Goal: Use online tool/utility: Use online tool/utility

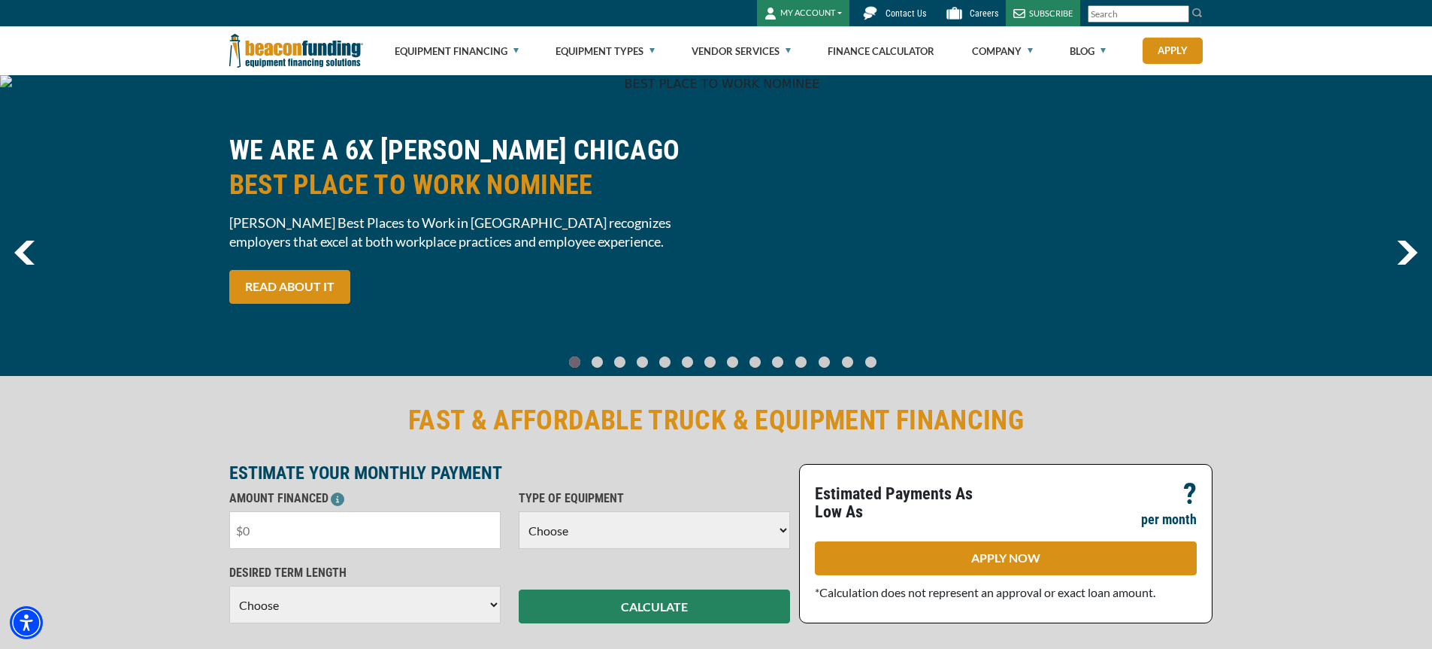
click at [386, 532] on input "text" at bounding box center [364, 530] width 271 height 38
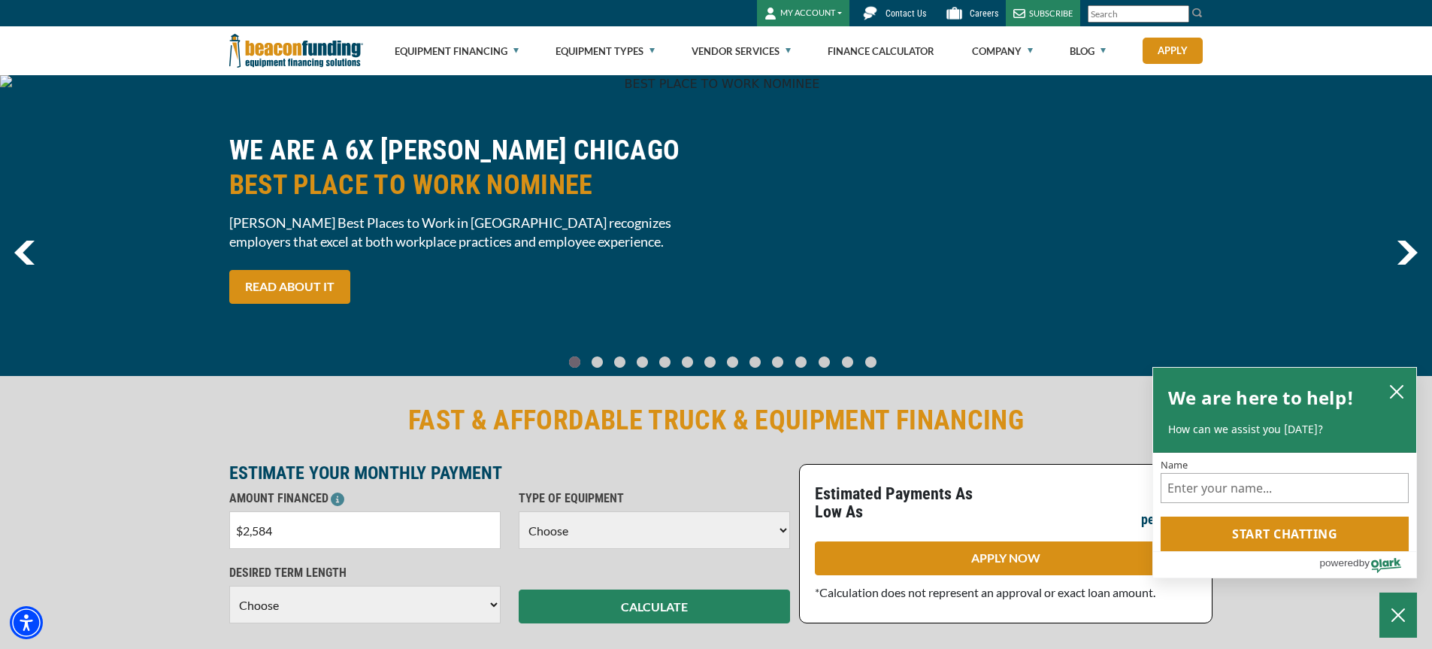
type input "$25,845"
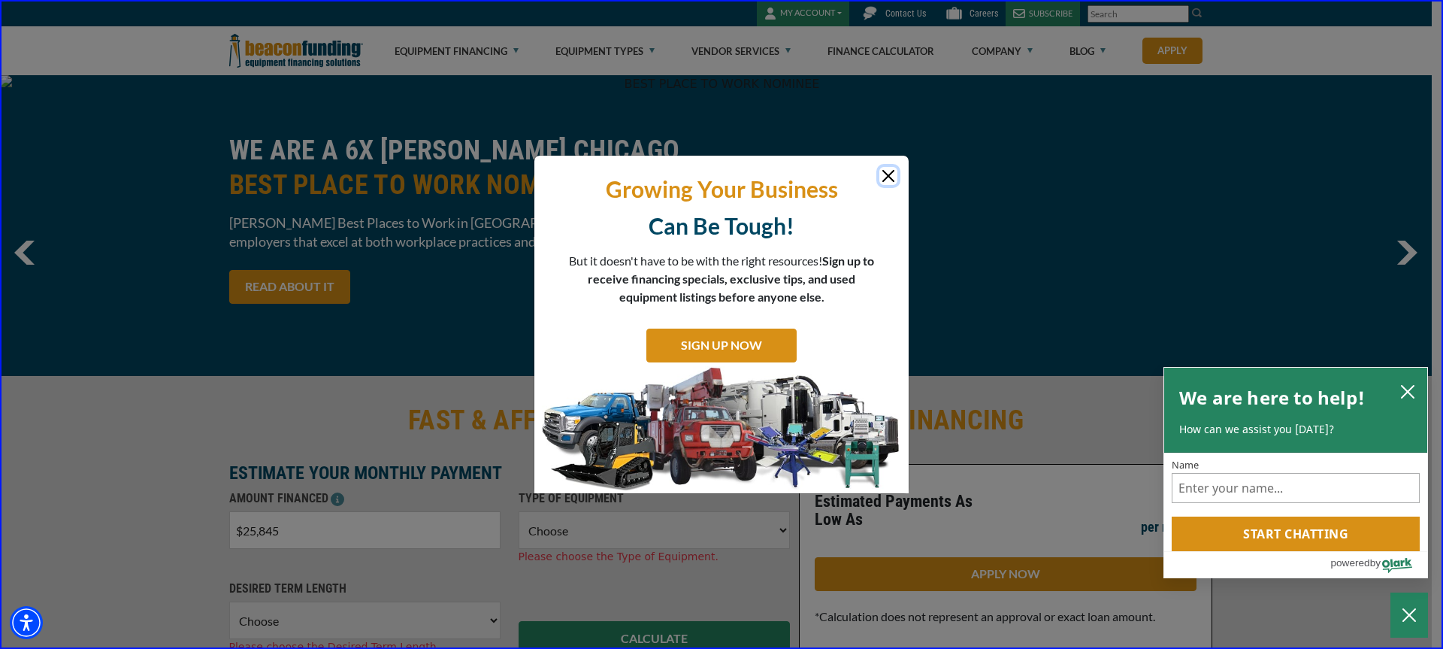
click at [887, 174] on button "Close" at bounding box center [889, 176] width 18 height 18
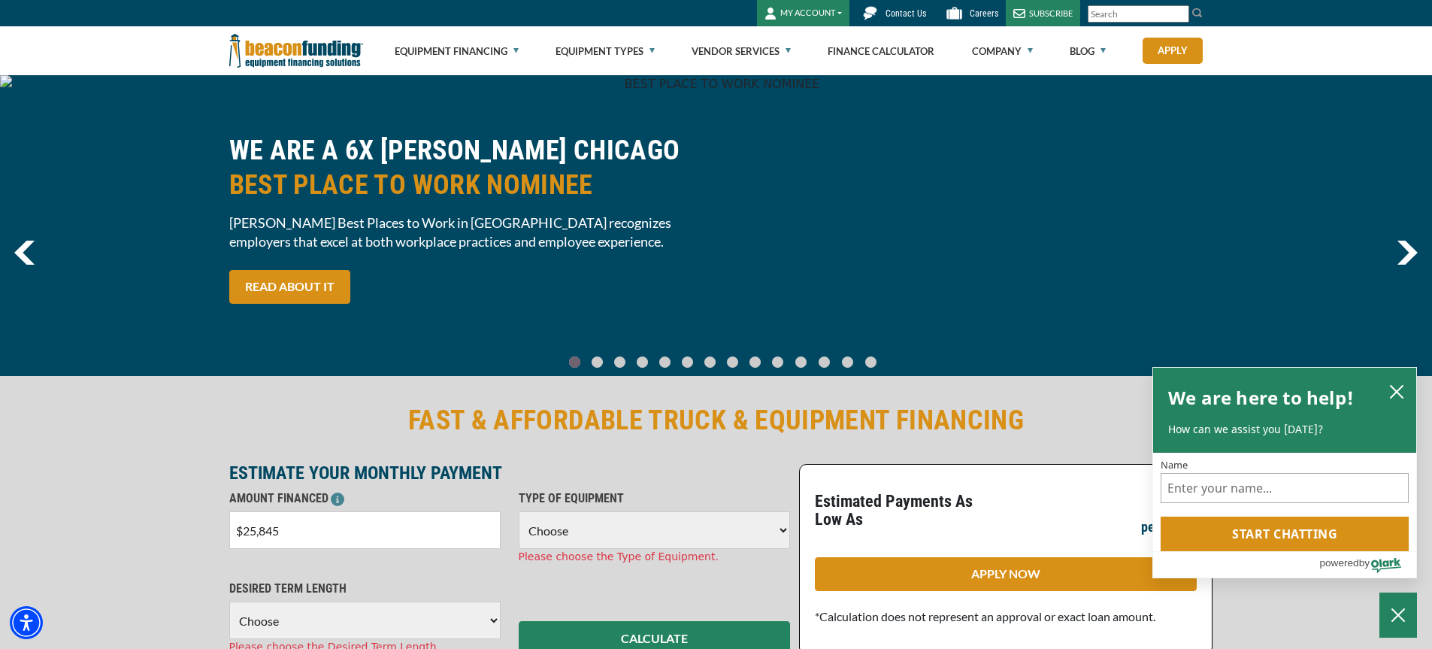
click at [586, 531] on select "Choose Backhoe Boom/Bucket Truck Chipper Commercial Mower Crane DTG/DTF Printin…" at bounding box center [654, 530] width 271 height 38
select select "1"
click at [519, 511] on select "Choose Backhoe Boom/Bucket Truck Chipper Commercial Mower Crane DTG/DTF Printin…" at bounding box center [654, 530] width 271 height 38
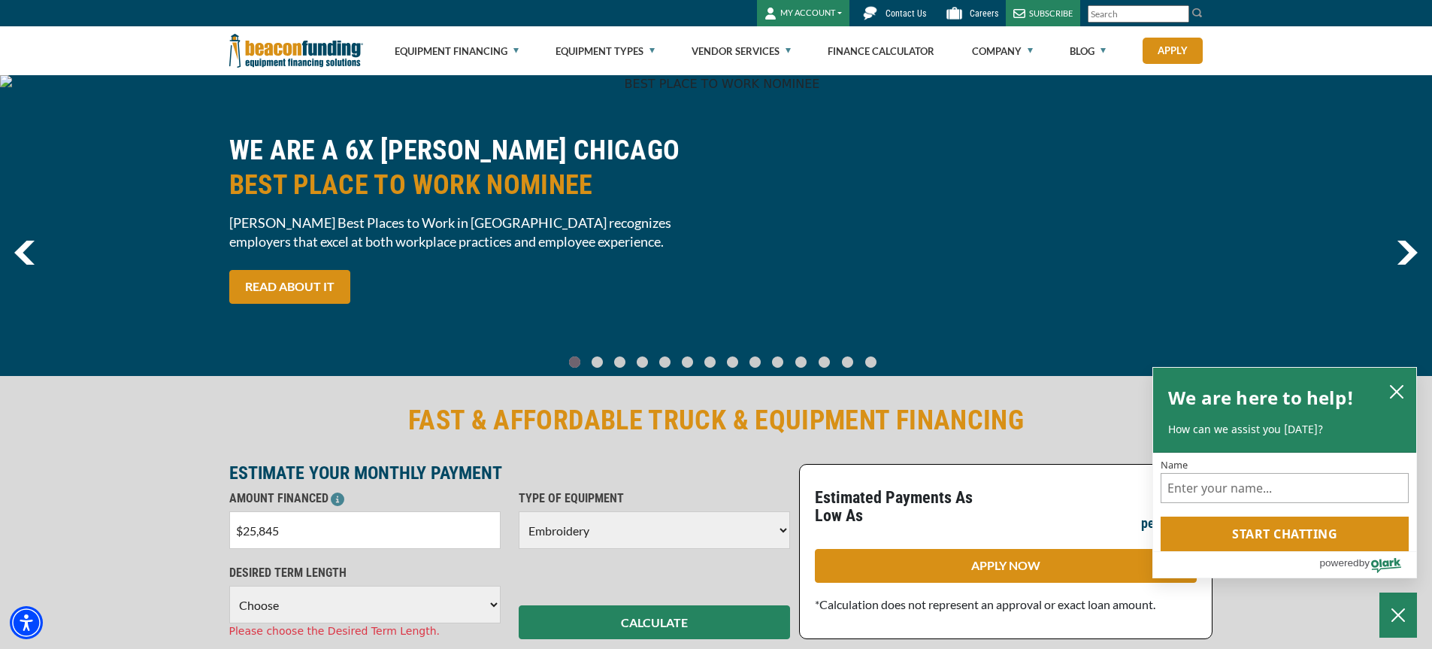
click at [336, 610] on select "Choose 36 Months 48 Months 60 Months" at bounding box center [364, 605] width 271 height 38
click at [229, 586] on select "Choose 36 Months 48 Months 60 Months" at bounding box center [364, 605] width 271 height 38
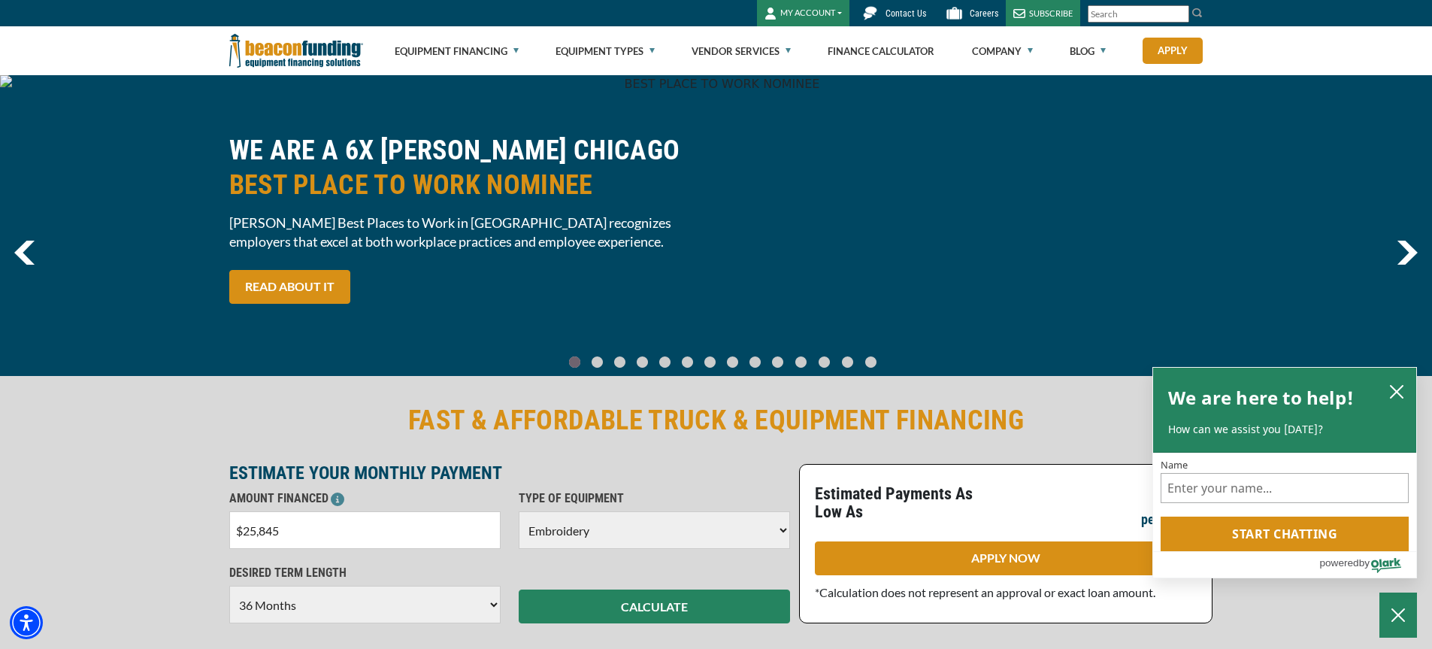
click at [492, 606] on select "Choose 36 Months 48 Months 60 Months" at bounding box center [364, 605] width 271 height 38
click at [229, 586] on select "Choose 36 Months 48 Months 60 Months" at bounding box center [364, 605] width 271 height 38
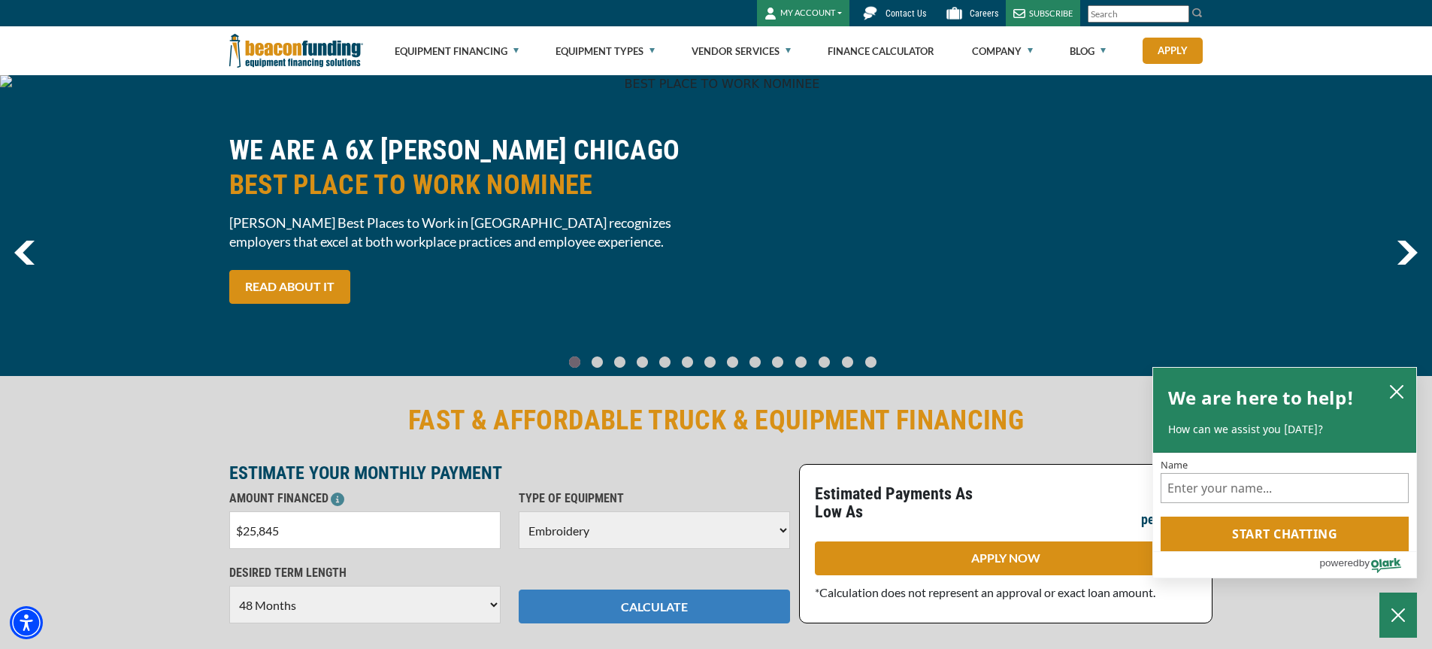
click at [625, 607] on button "CALCULATE" at bounding box center [654, 606] width 271 height 34
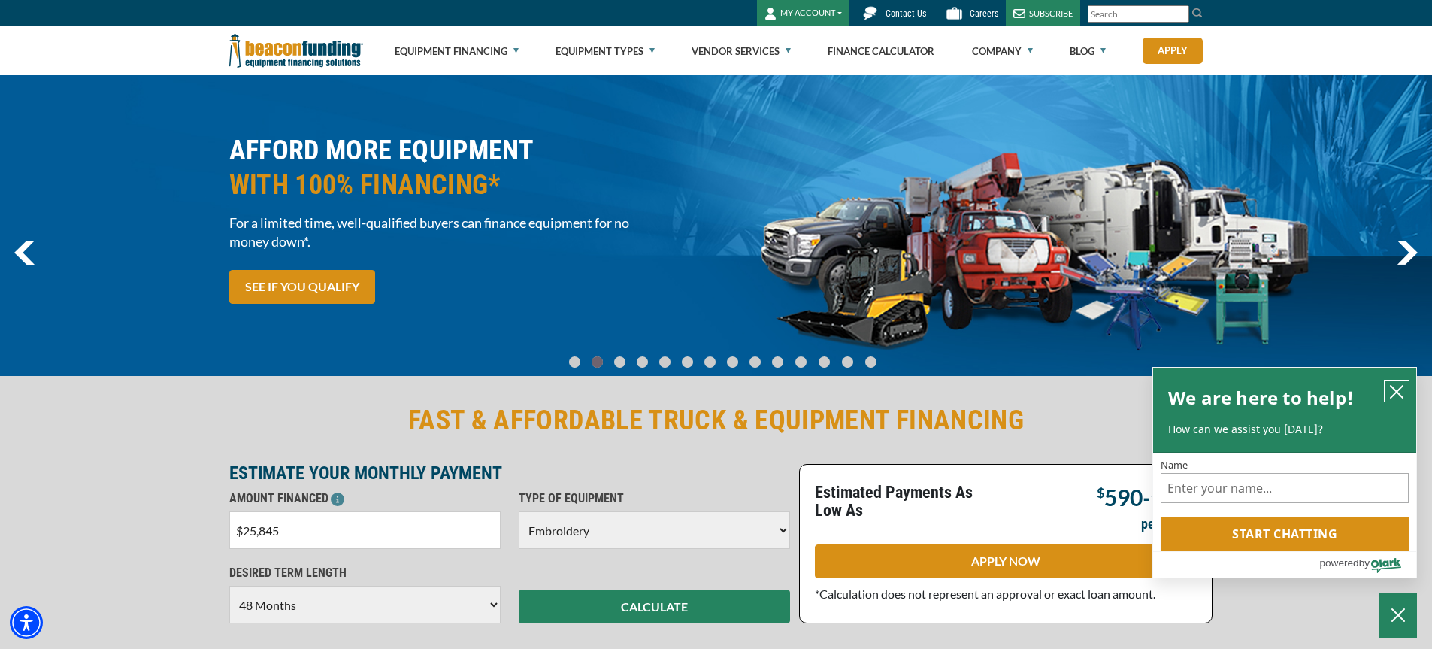
click at [1400, 390] on icon "close chatbox" at bounding box center [1396, 391] width 15 height 15
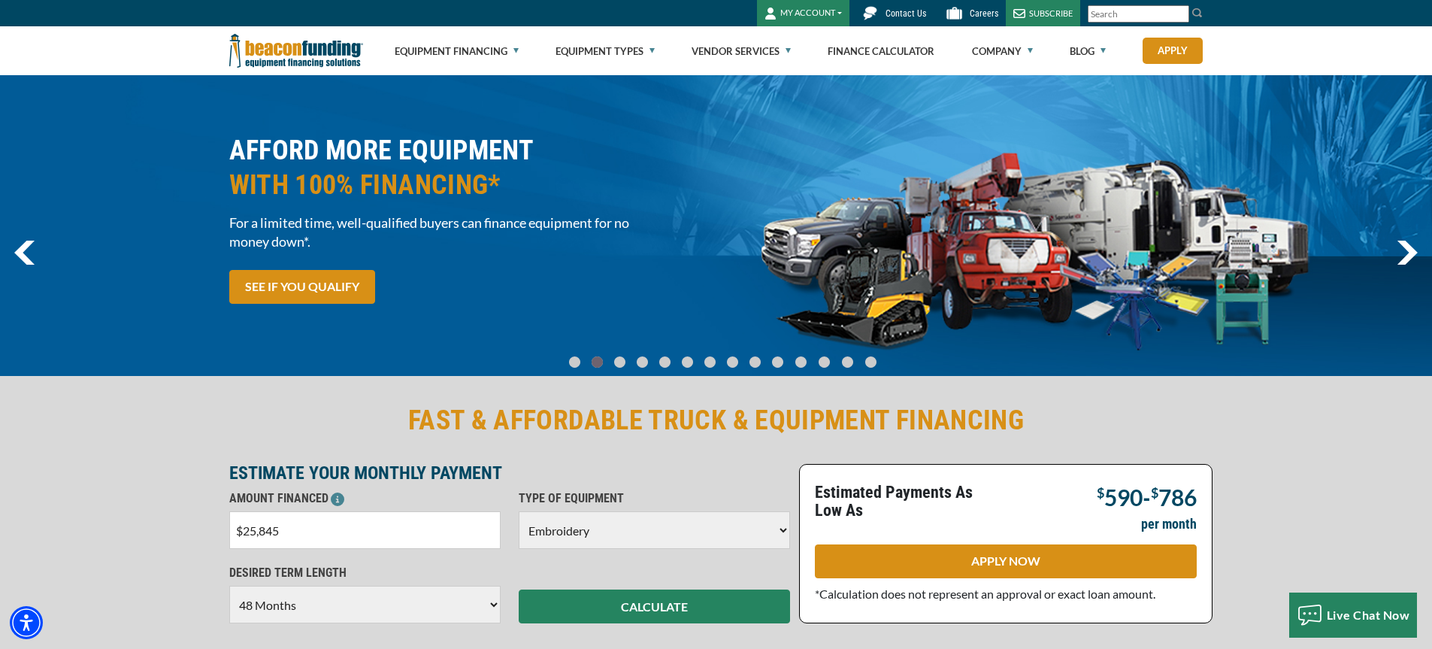
click at [493, 608] on select "Choose 36 Months 48 Months 60 Months" at bounding box center [364, 605] width 271 height 38
select select "60"
click at [229, 586] on select "Choose 36 Months 48 Months 60 Months" at bounding box center [364, 605] width 271 height 38
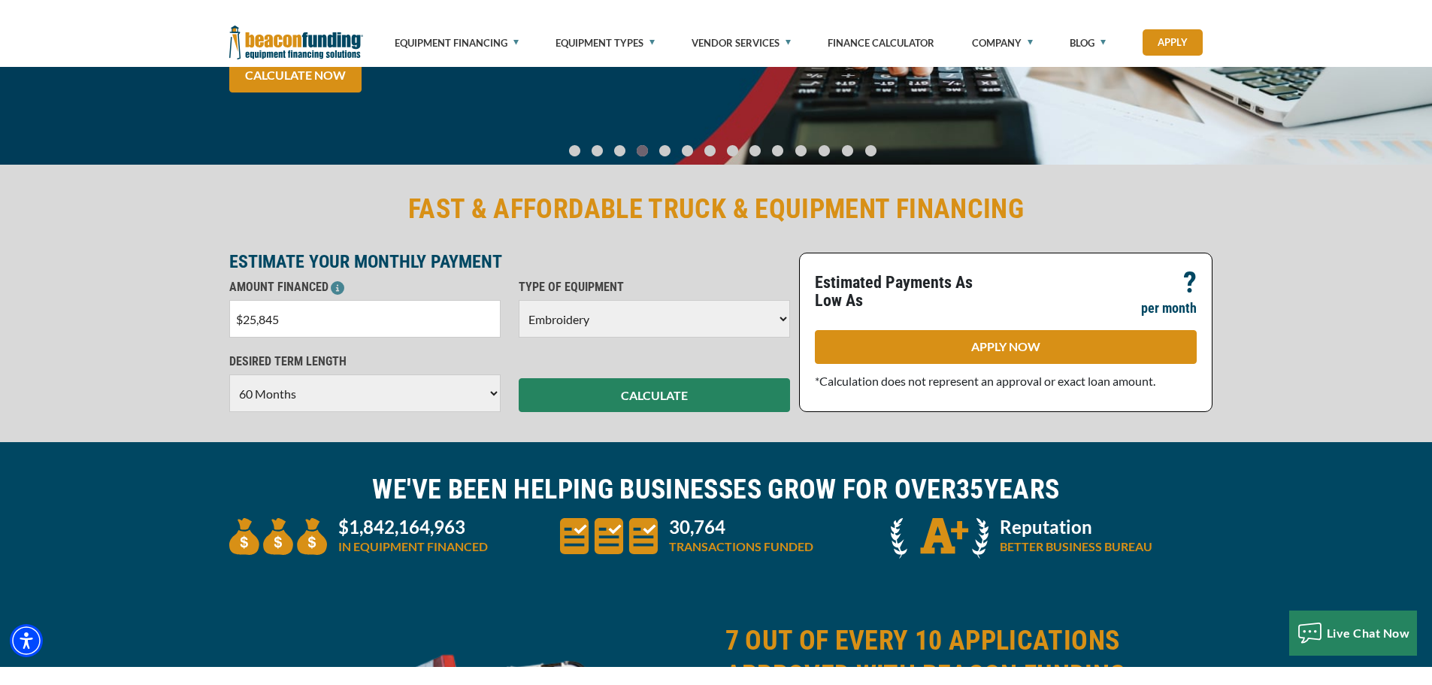
scroll to position [75, 0]
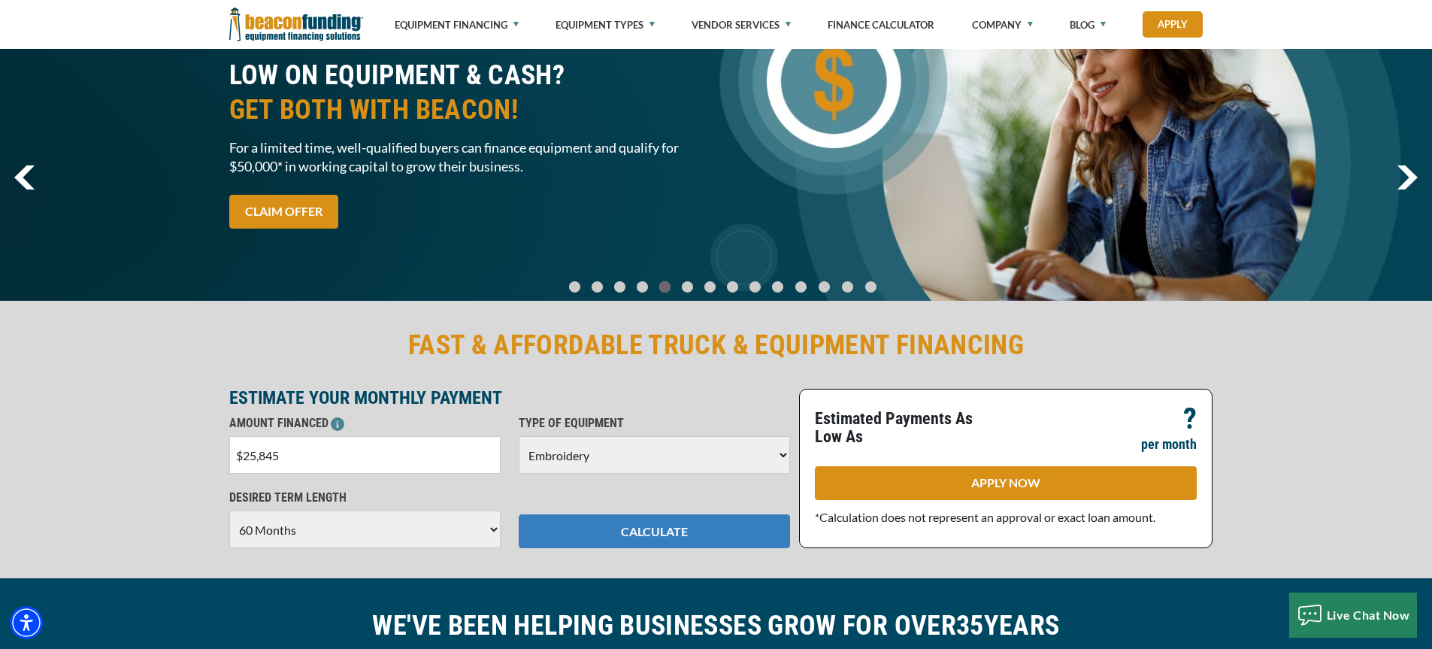
click at [650, 532] on button "CALCULATE" at bounding box center [654, 531] width 271 height 34
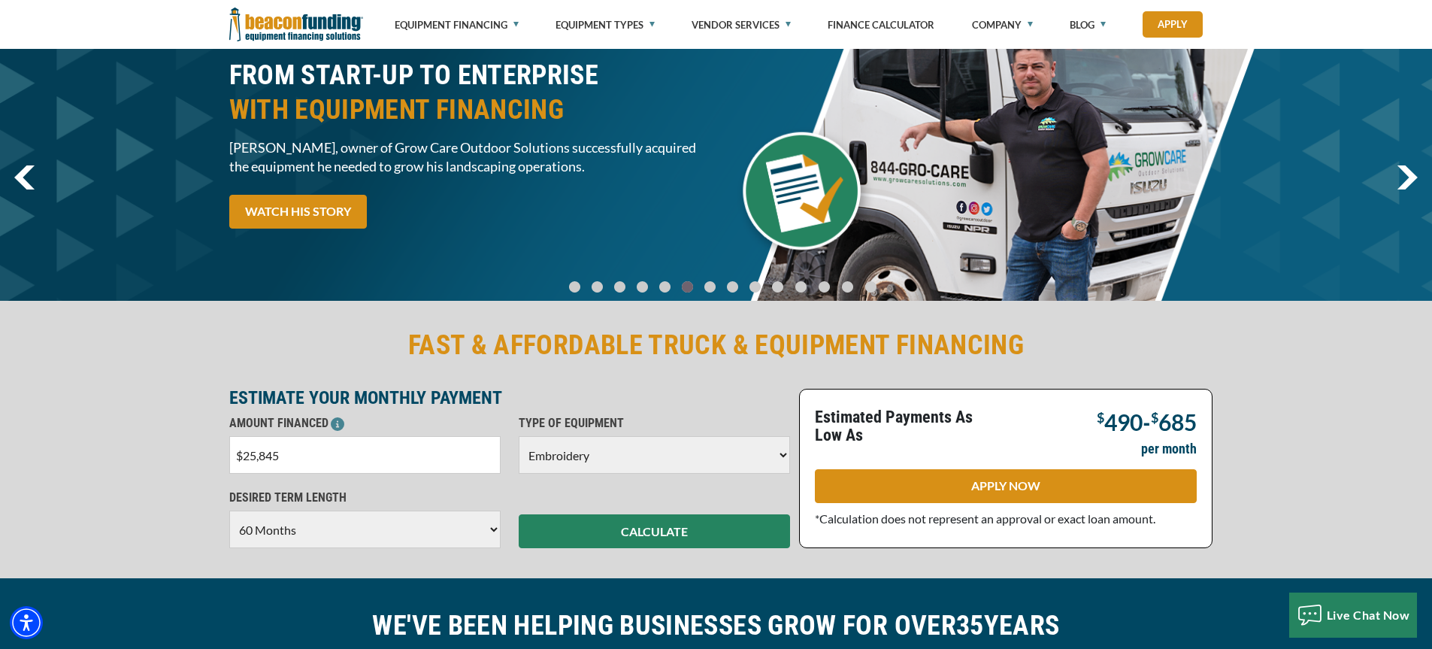
drag, startPoint x: 310, startPoint y: 454, endPoint x: 229, endPoint y: 459, distance: 81.3
click at [229, 459] on input "$25,845" at bounding box center [364, 455] width 271 height 38
